Goal: Find specific page/section: Find specific page/section

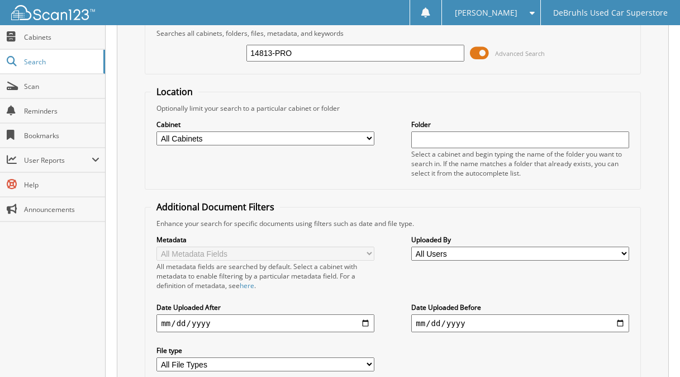
scroll to position [150, 0]
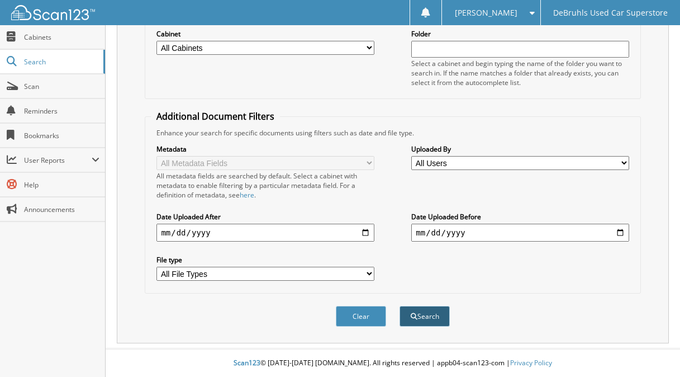
type input "14813-PRO"
click at [412, 319] on span "submit" at bounding box center [414, 316] width 7 height 7
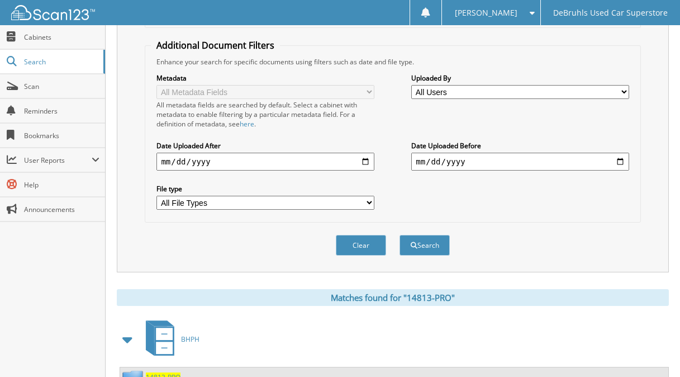
scroll to position [267, 0]
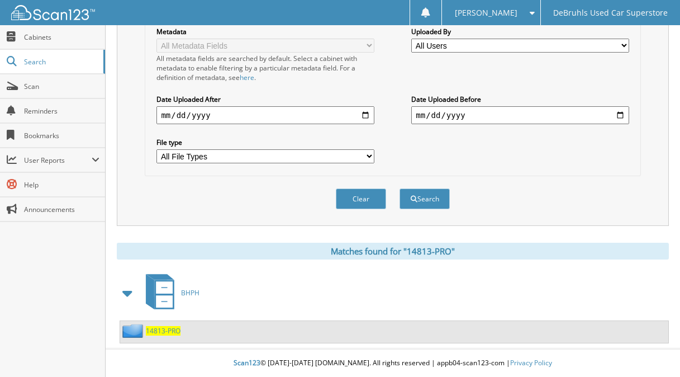
click at [158, 332] on span "14813-PRO" at bounding box center [163, 330] width 35 height 9
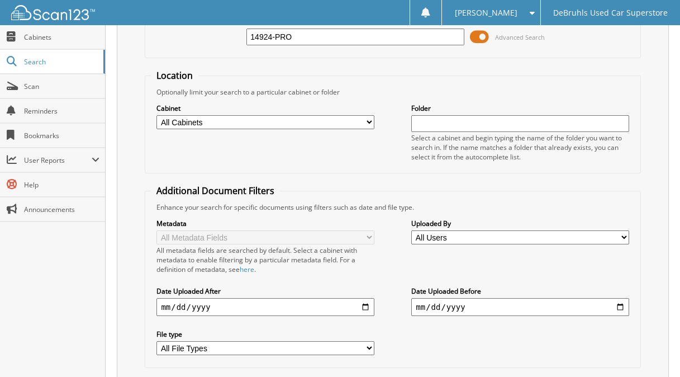
scroll to position [150, 0]
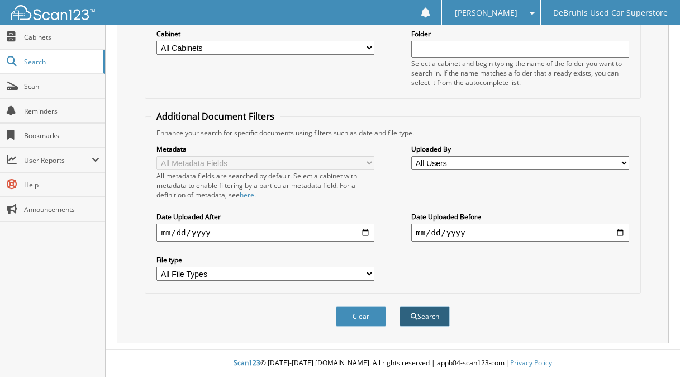
type input "14924-PRO"
click at [424, 315] on button "Search" at bounding box center [425, 316] width 50 height 21
